Goal: Check status

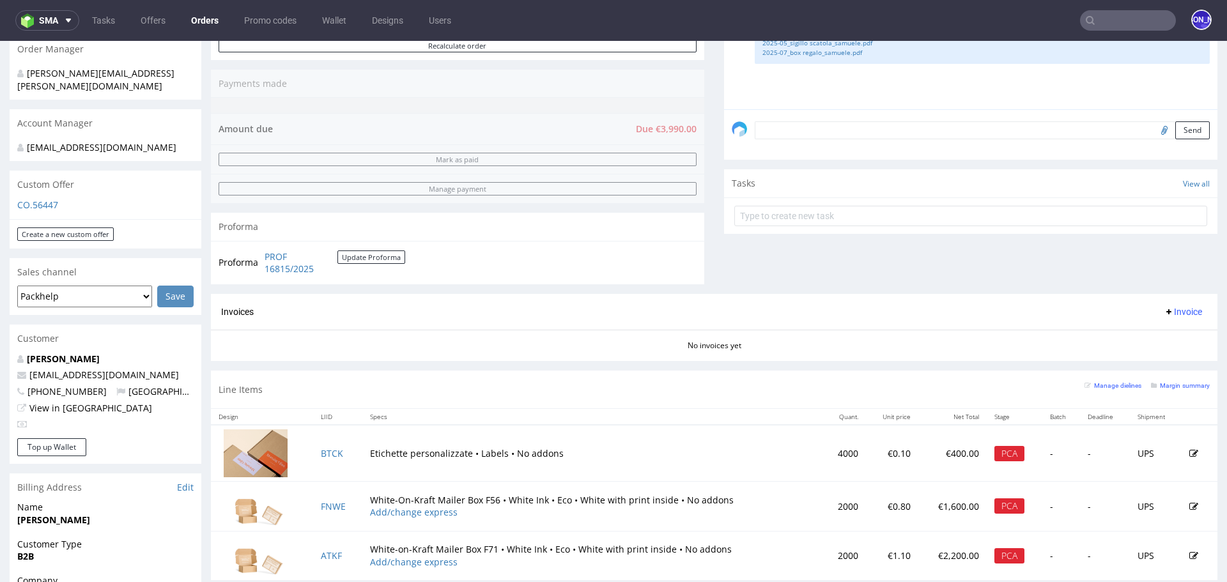
scroll to position [358, 0]
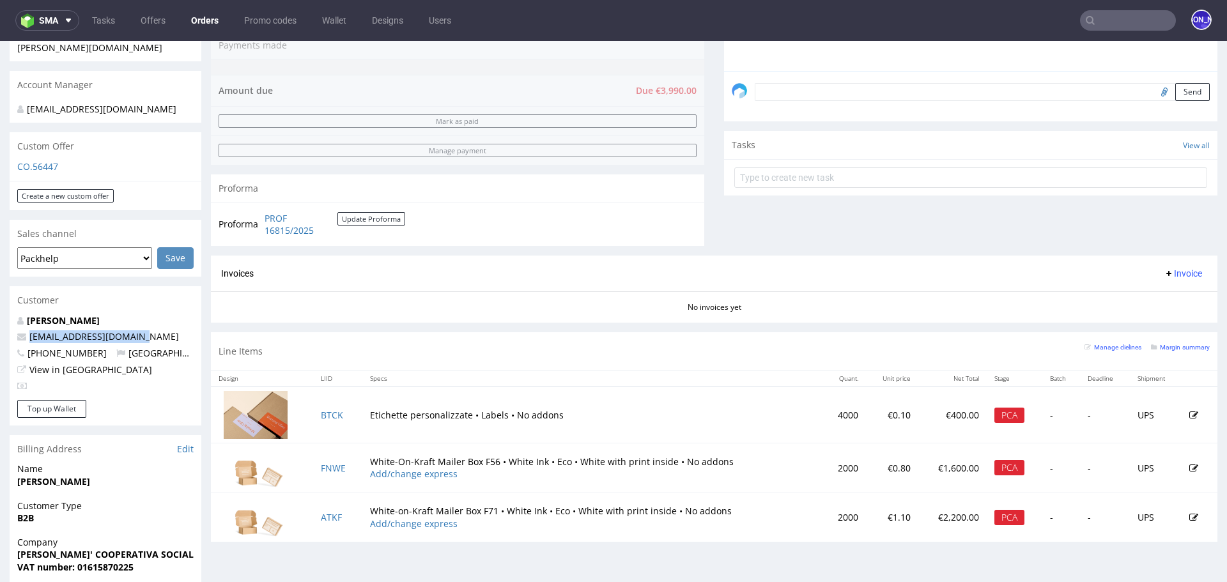
drag, startPoint x: 152, startPoint y: 321, endPoint x: 12, endPoint y: 321, distance: 140.6
click at [12, 321] on div "[PERSON_NAME] [EMAIL_ADDRESS][DOMAIN_NAME] [PHONE_NUMBER] [GEOGRAPHIC_DATA] Vie…" at bounding box center [106, 357] width 192 height 86
copy span "[EMAIL_ADDRESS][DOMAIN_NAME]"
click at [332, 409] on link "BTCK" at bounding box center [332, 415] width 22 height 12
click at [328, 462] on link "FNWE" at bounding box center [333, 468] width 25 height 12
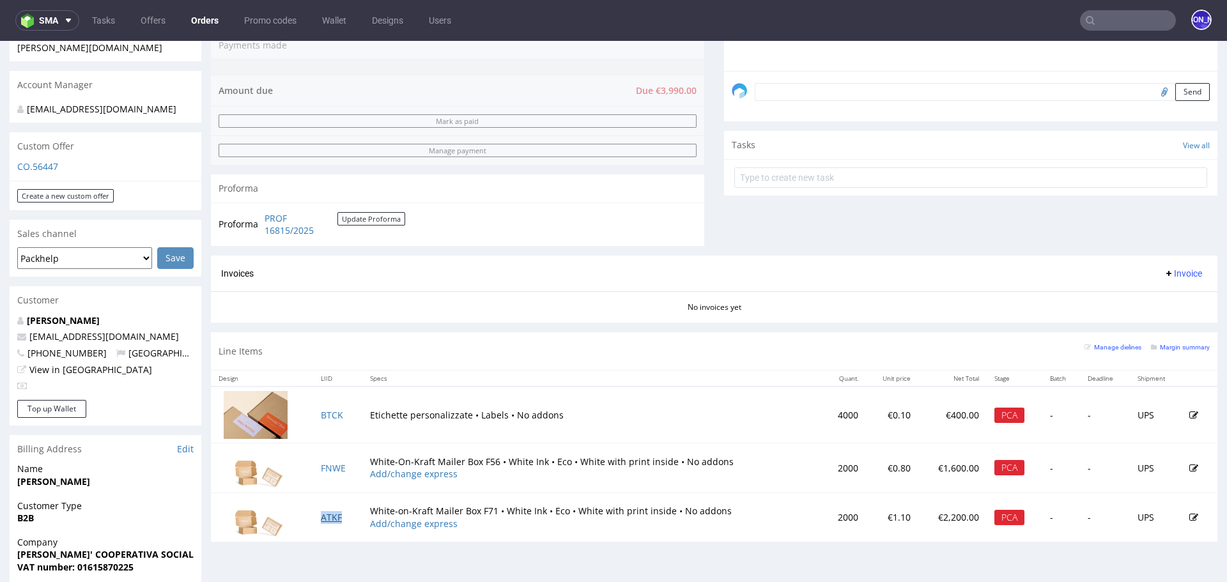
click at [328, 512] on link "ATKF" at bounding box center [331, 517] width 21 height 12
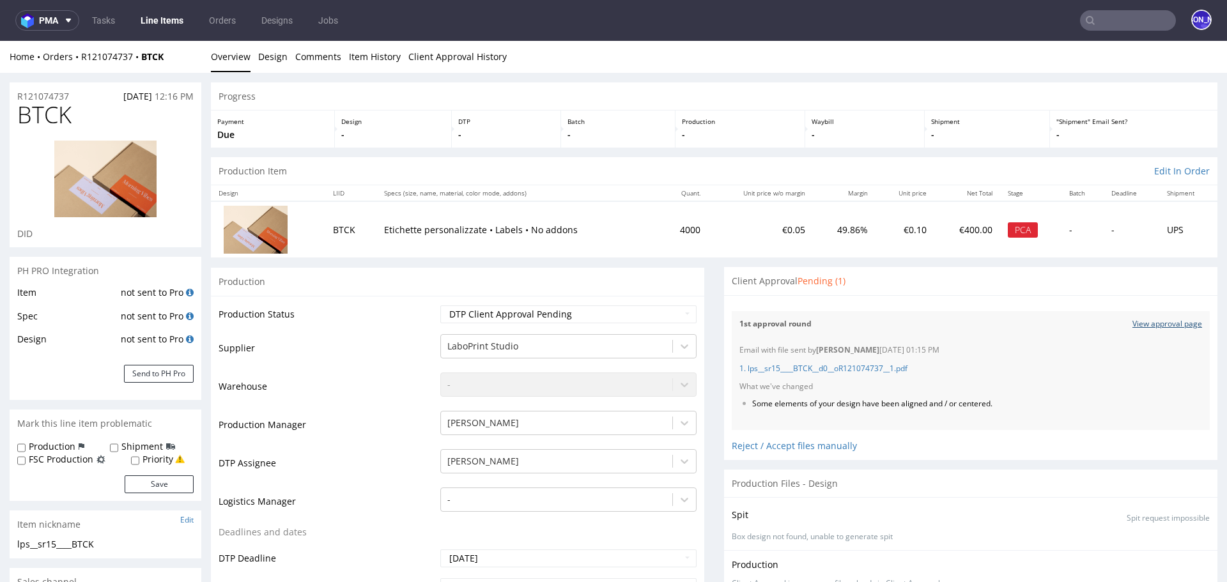
click at [1140, 322] on link "View approval page" at bounding box center [1167, 324] width 70 height 11
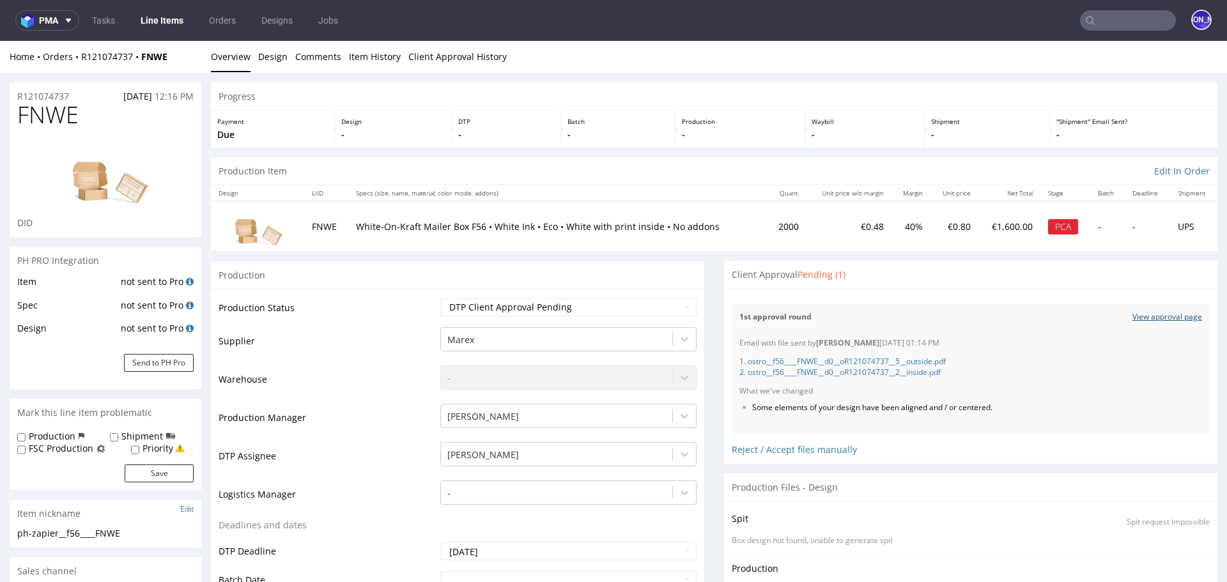
click at [1151, 317] on link "View approval page" at bounding box center [1167, 317] width 70 height 11
click at [1171, 315] on link "View approval page" at bounding box center [1167, 317] width 70 height 11
